Goal: Transaction & Acquisition: Obtain resource

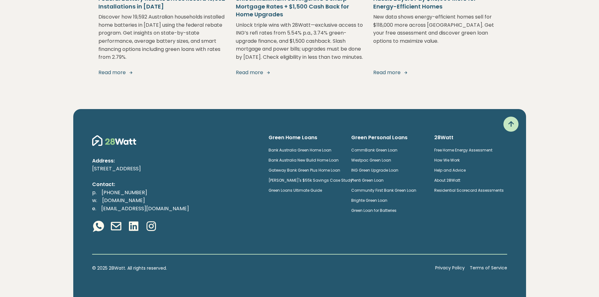
scroll to position [1231, 0]
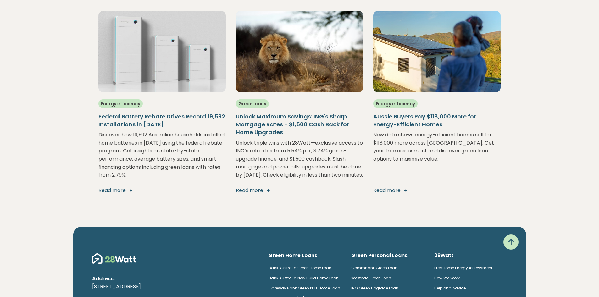
click at [508, 247] on icon at bounding box center [511, 242] width 10 height 10
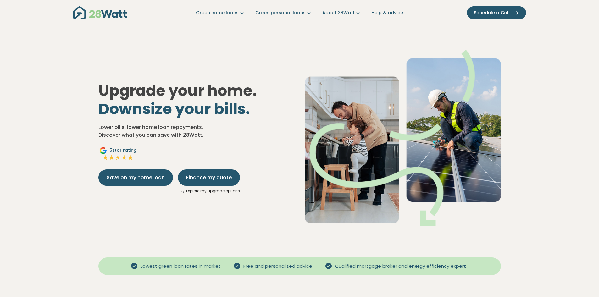
scroll to position [0, 0]
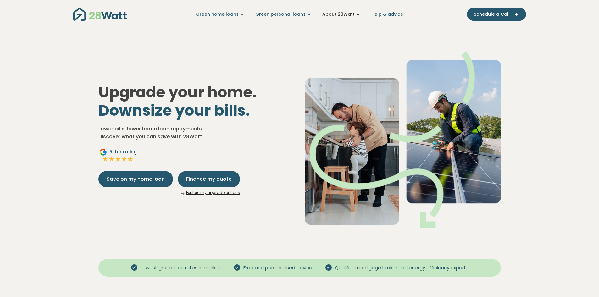
click at [338, 15] on link "About 28Watt" at bounding box center [341, 14] width 39 height 7
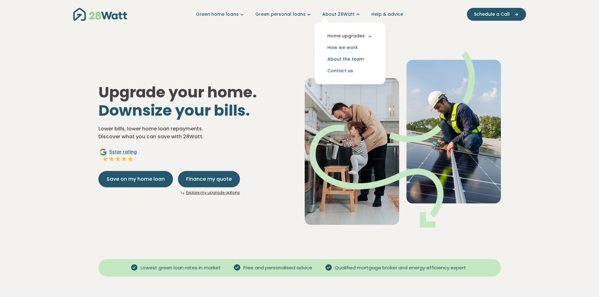
click at [367, 38] on icon "Main navigation" at bounding box center [370, 36] width 6 height 6
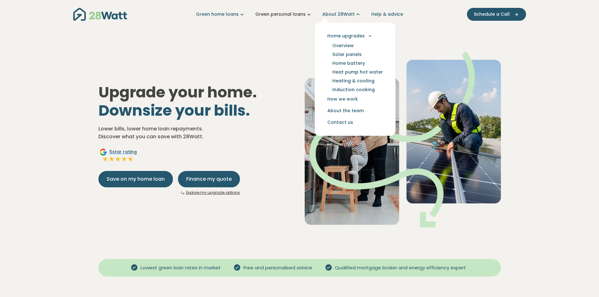
click at [311, 17] on icon "Main navigation" at bounding box center [309, 14] width 7 height 7
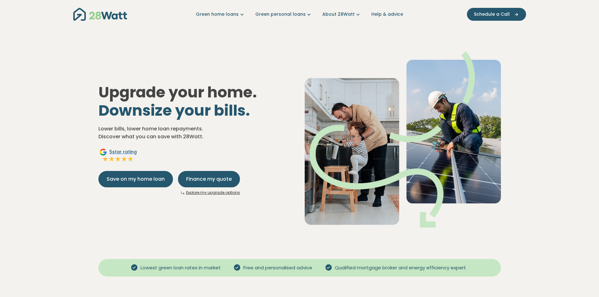
click at [224, 10] on nav "Green home loans Get started Learn more Use case Products Green personal loans …" at bounding box center [299, 14] width 453 height 16
click at [486, 11] on span "Schedule a Call" at bounding box center [492, 14] width 36 height 7
click at [501, 18] on button "Schedule a Call" at bounding box center [496, 14] width 59 height 13
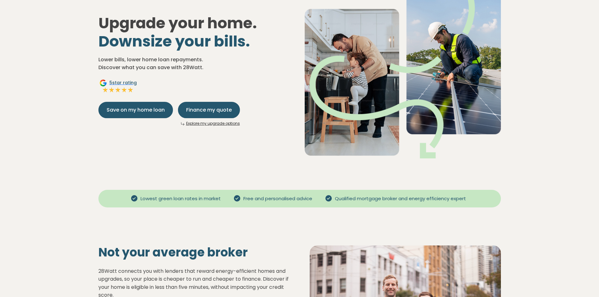
scroll to position [94, 0]
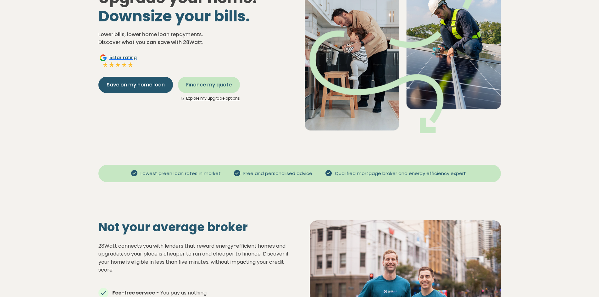
click at [216, 83] on span "Finance my quote" at bounding box center [209, 85] width 46 height 8
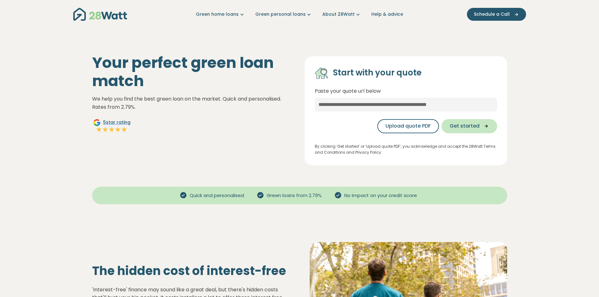
click at [462, 123] on span "Get started" at bounding box center [465, 126] width 30 height 8
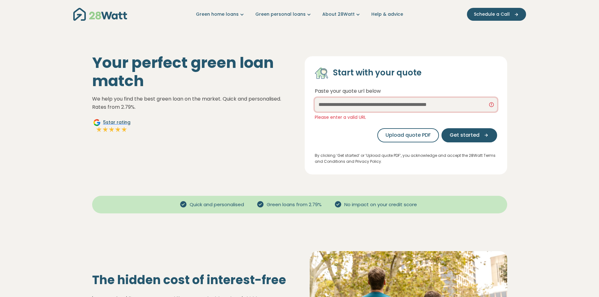
click at [365, 108] on input "text" at bounding box center [406, 105] width 182 height 14
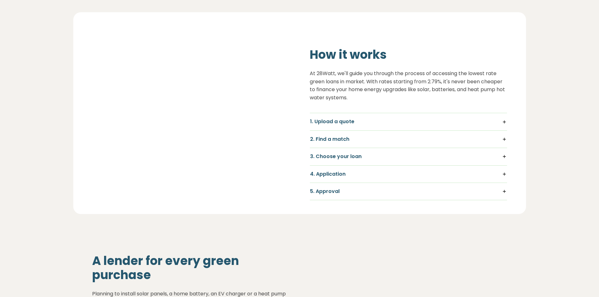
scroll to position [409, 0]
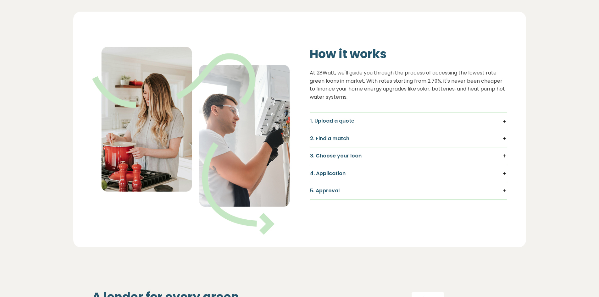
click at [363, 127] on div "1. Upload a quote Upload a quote above to get started. Don't have a quote yet? …" at bounding box center [408, 121] width 197 height 18
click at [362, 120] on h5 "1. Upload a quote" at bounding box center [408, 121] width 197 height 7
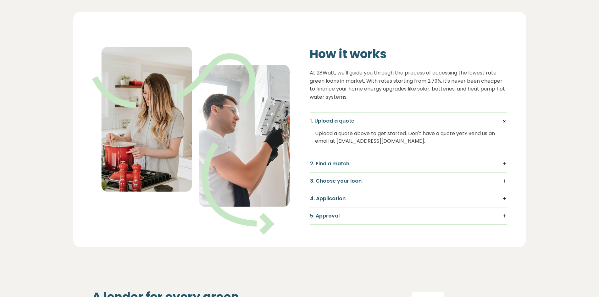
click at [467, 119] on h5 "1. Upload a quote" at bounding box center [408, 121] width 197 height 7
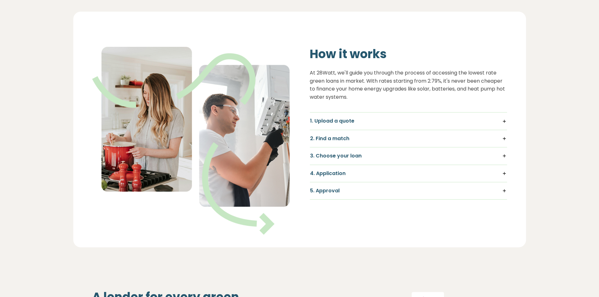
click at [497, 140] on h5 "2. Find a match" at bounding box center [408, 138] width 197 height 7
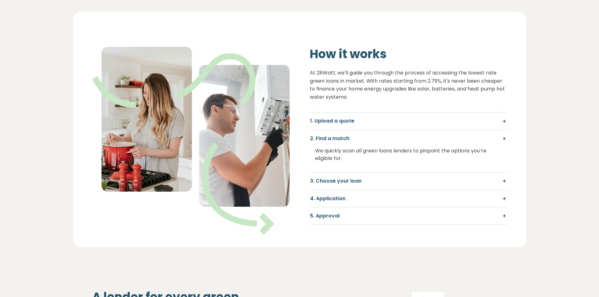
click at [353, 135] on h5 "2. Find a match" at bounding box center [408, 138] width 197 height 7
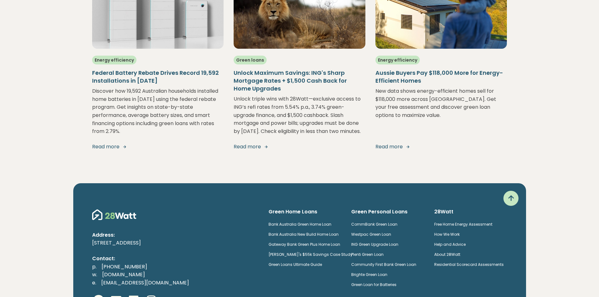
scroll to position [1439, 0]
